Goal: Information Seeking & Learning: Learn about a topic

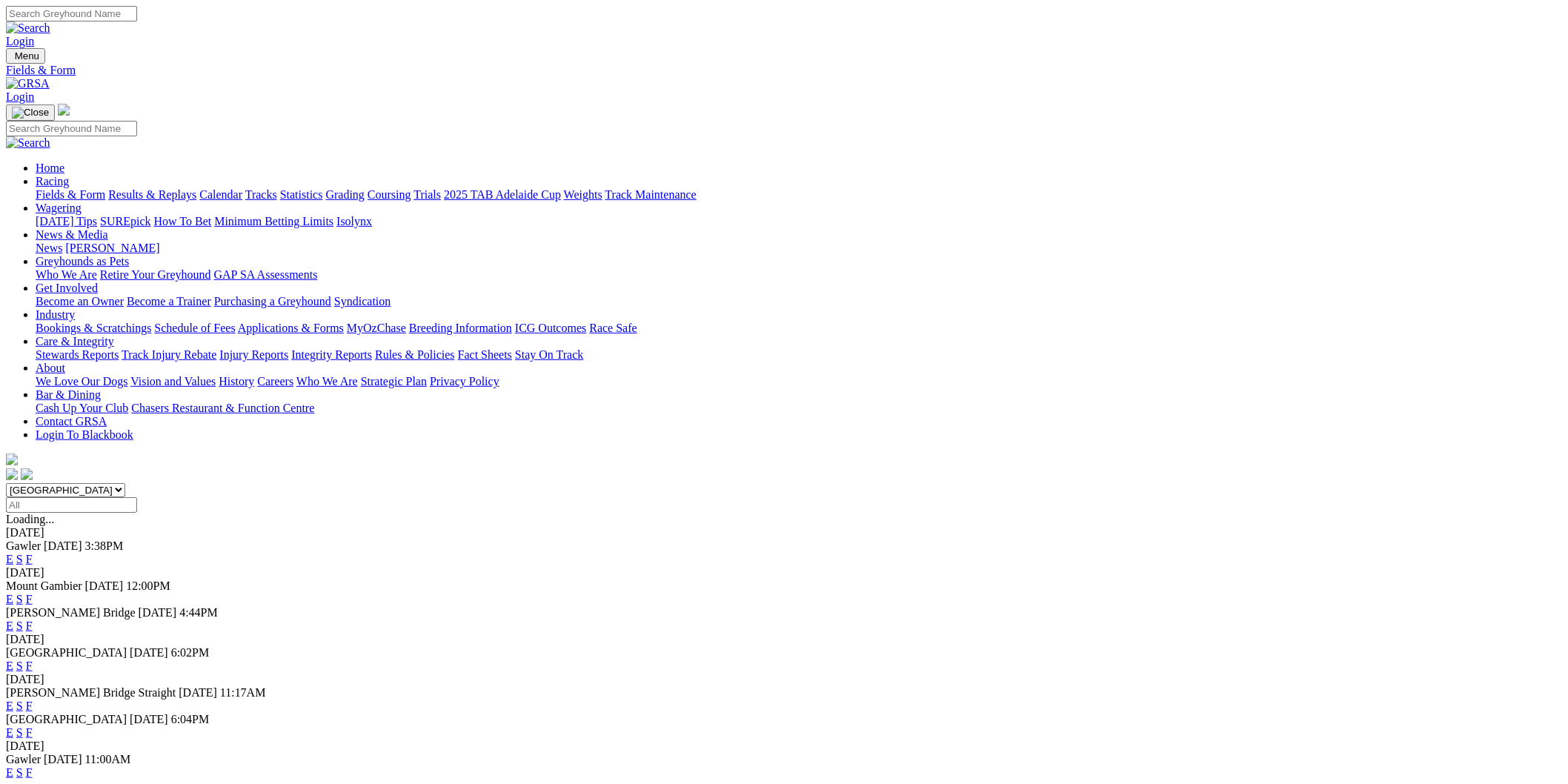
click at [14, 553] on link "E" at bounding box center [10, 559] width 8 height 13
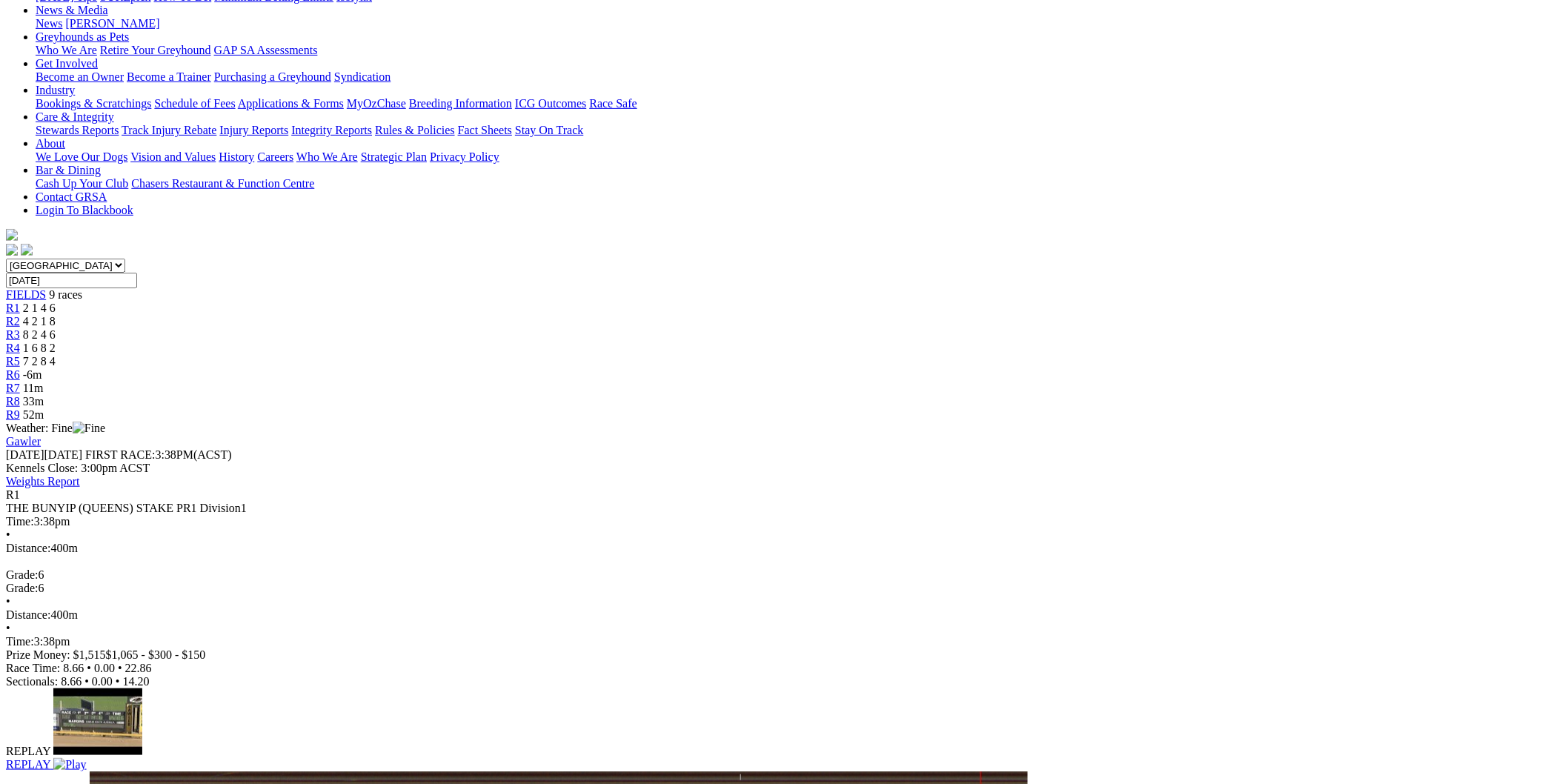
scroll to position [83, 0]
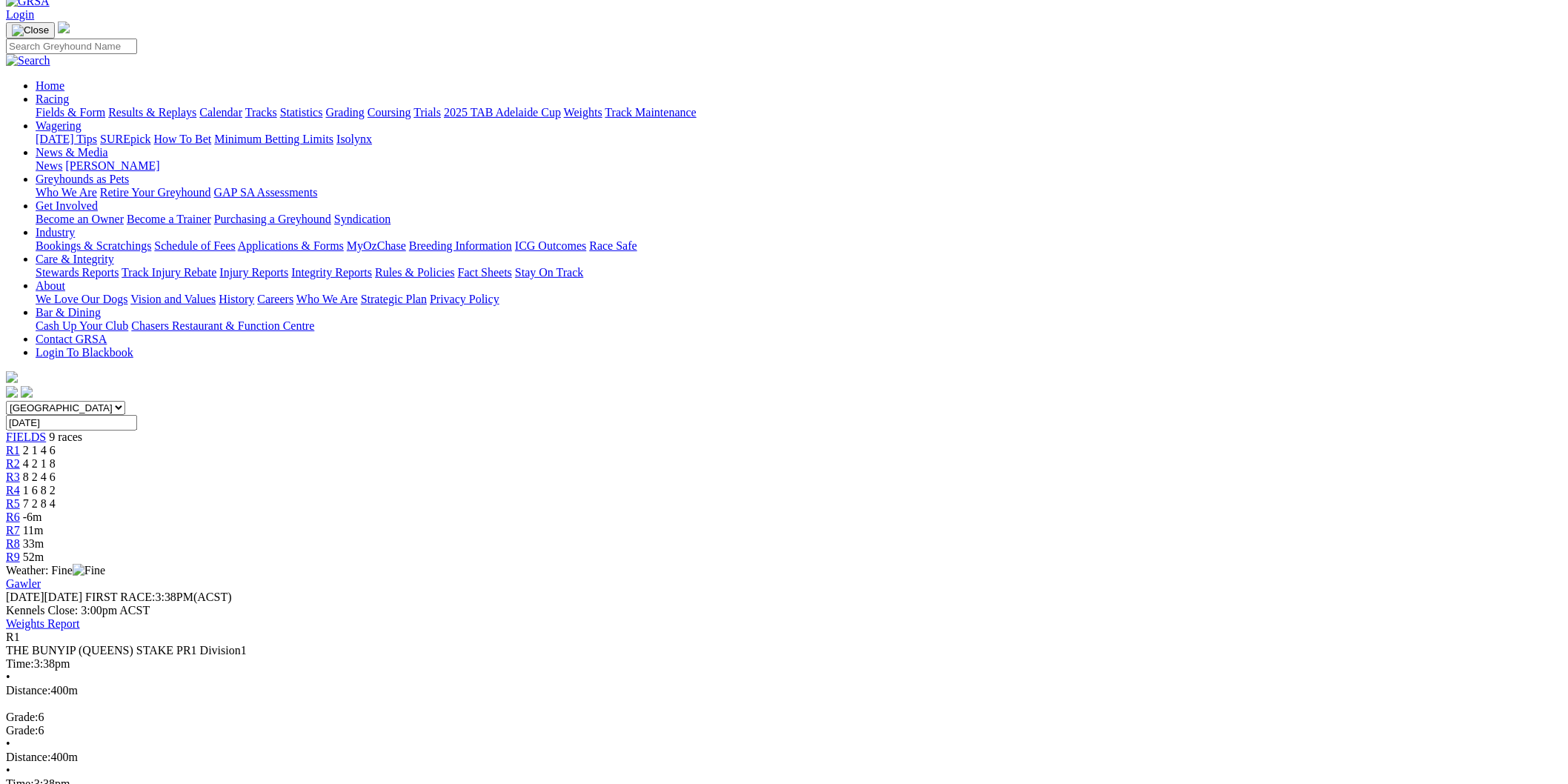
click at [1008, 524] on div "R7 11m" at bounding box center [784, 530] width 1556 height 14
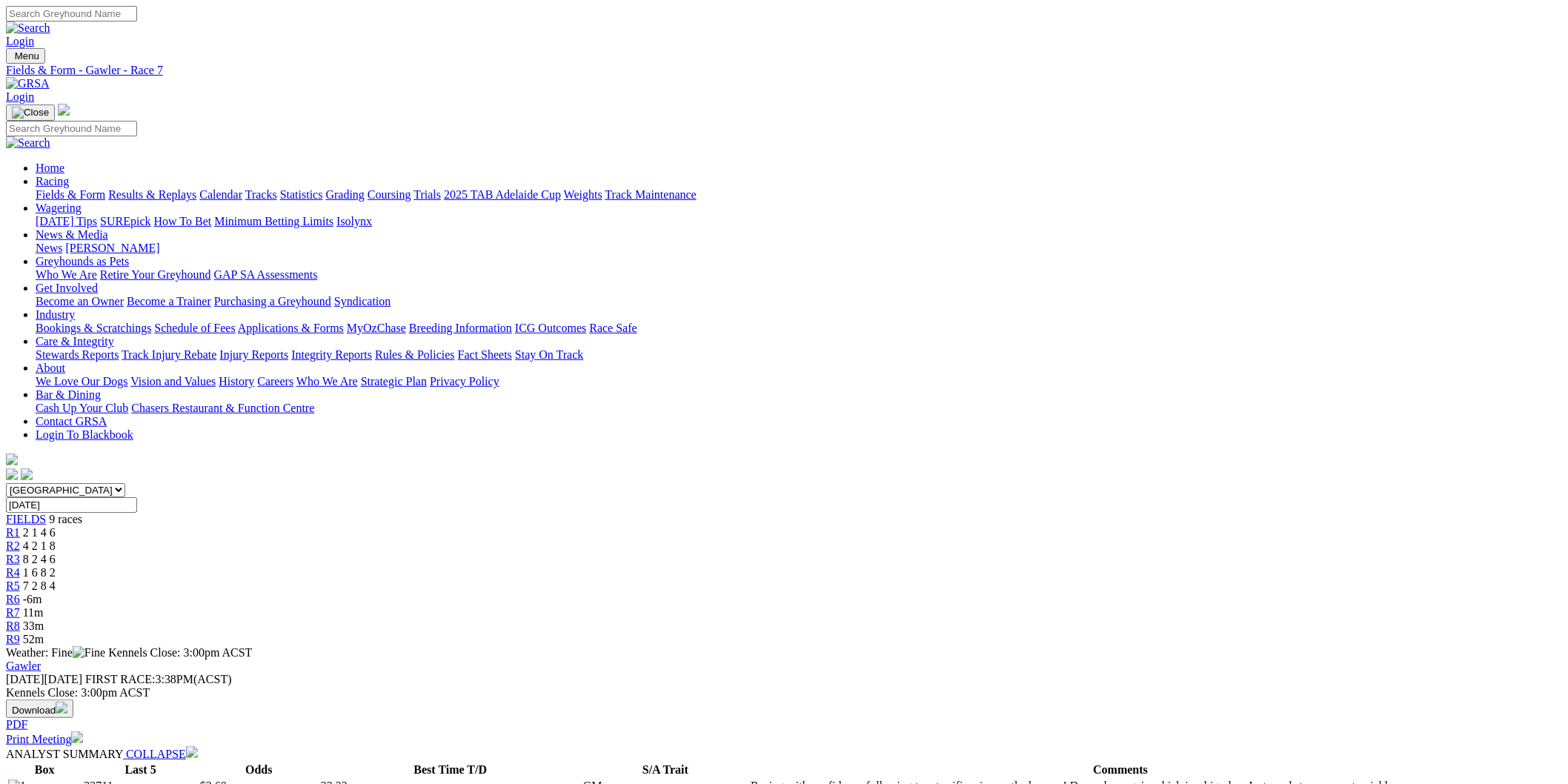
click at [20, 620] on link "R8" at bounding box center [13, 626] width 14 height 13
click at [1201, 632] on div "R9 50m" at bounding box center [784, 639] width 1556 height 14
click at [125, 483] on select "South Australia New South Wales Northern Territory Queensland Tasmania Victoria…" at bounding box center [65, 490] width 119 height 14
select select "NSW"
click at [125, 483] on select "South Australia New South Wales Northern Territory Queensland Tasmania Victoria…" at bounding box center [65, 490] width 119 height 14
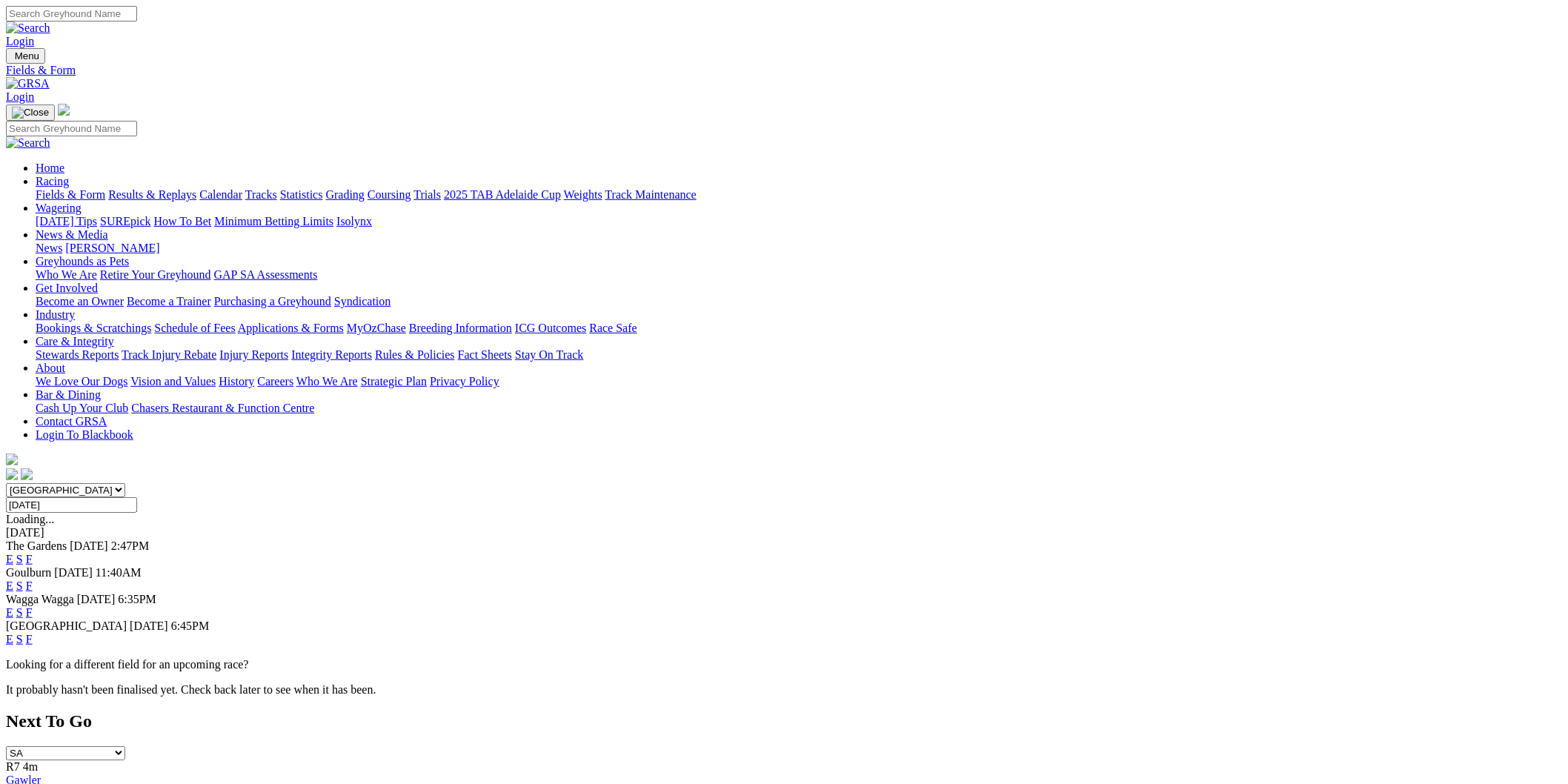
click at [14, 553] on link "E" at bounding box center [10, 559] width 8 height 13
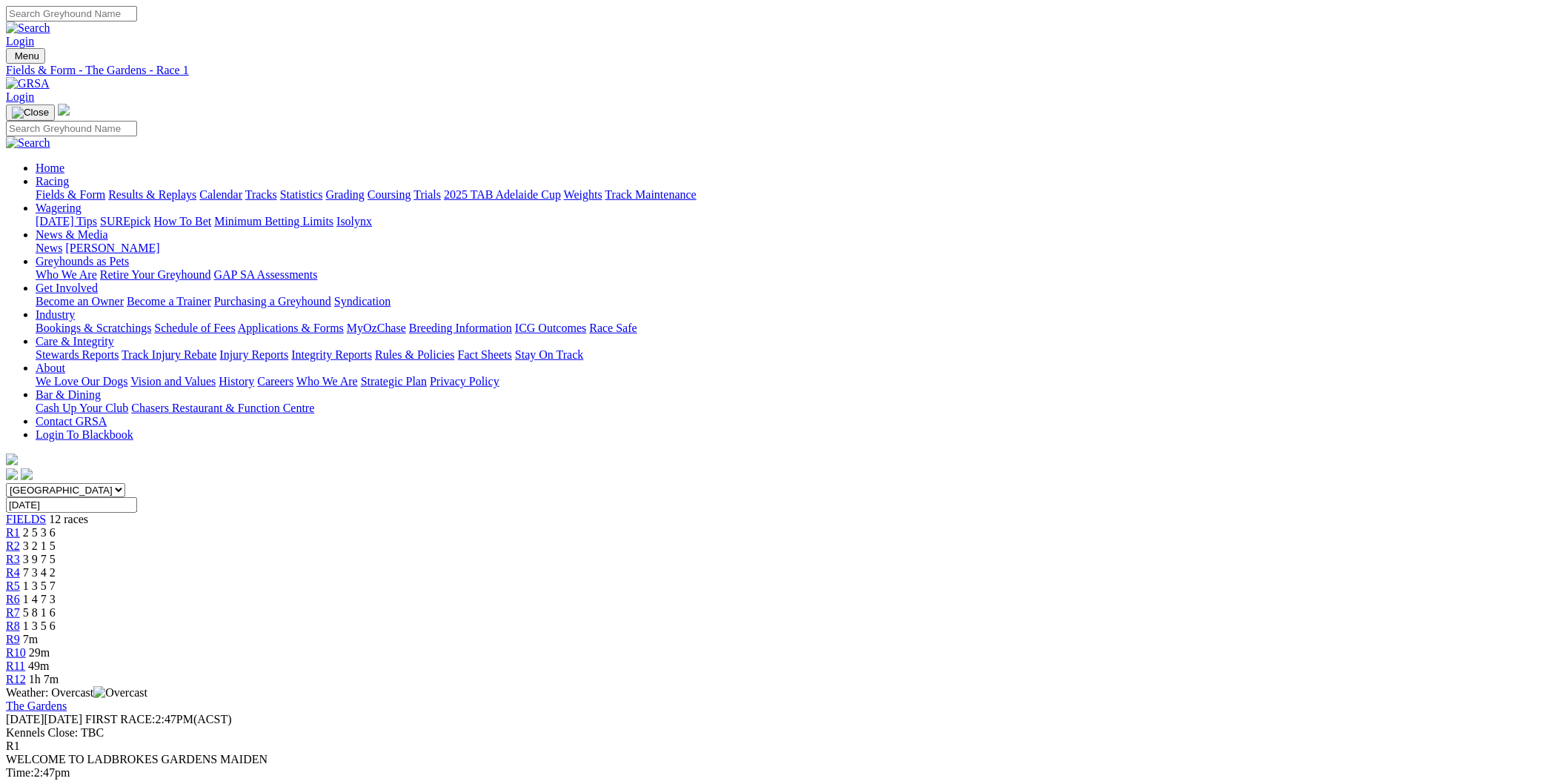
click at [1026, 632] on div "R9 7m" at bounding box center [784, 639] width 1556 height 14
click at [26, 646] on link "R10" at bounding box center [16, 652] width 20 height 13
click at [25, 660] on link "R11" at bounding box center [16, 665] width 19 height 13
click at [1057, 646] on div "R10 28m" at bounding box center [784, 653] width 1556 height 14
click at [1132, 660] on div "R11 48m" at bounding box center [784, 666] width 1556 height 14
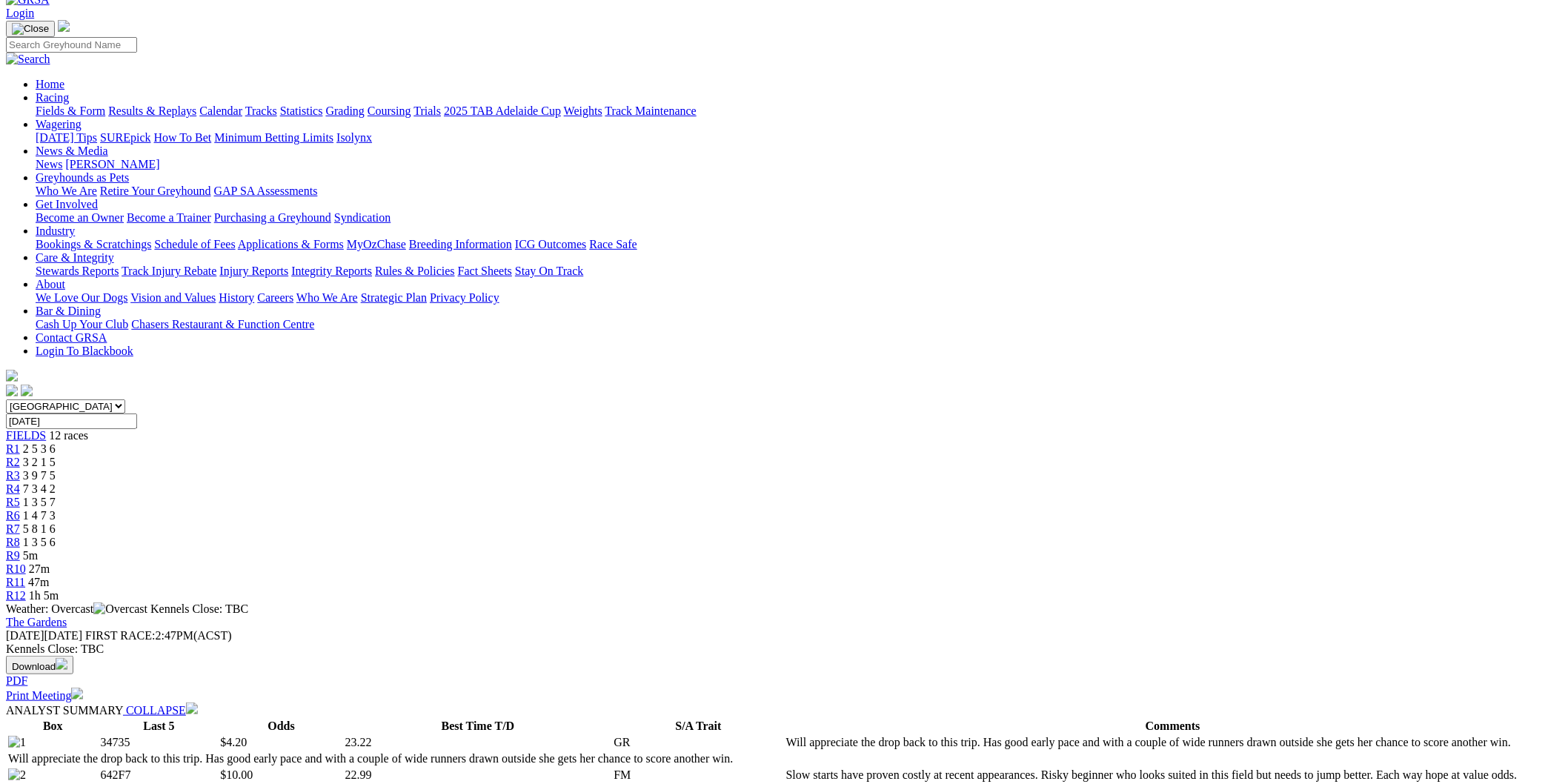
scroll to position [247, 0]
